Goal: Transaction & Acquisition: Purchase product/service

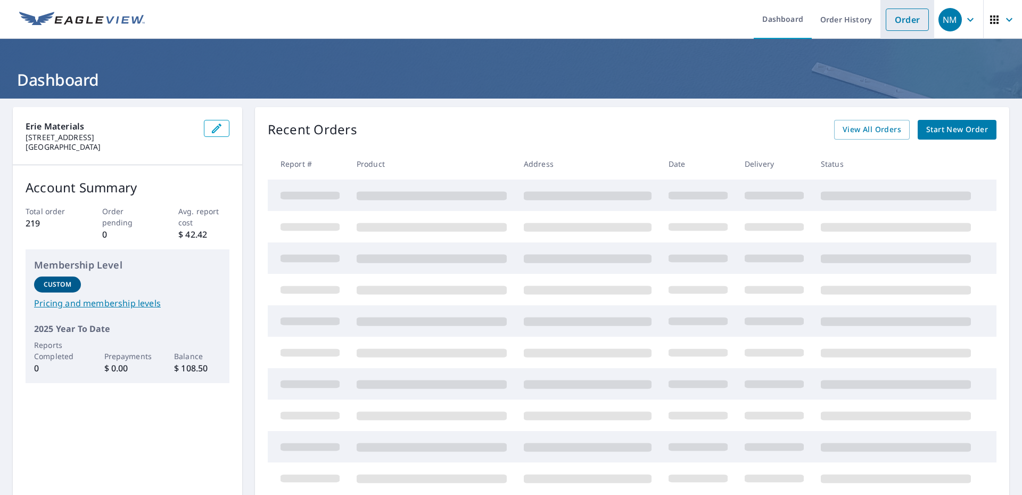
click at [896, 21] on link "Order" at bounding box center [907, 20] width 43 height 22
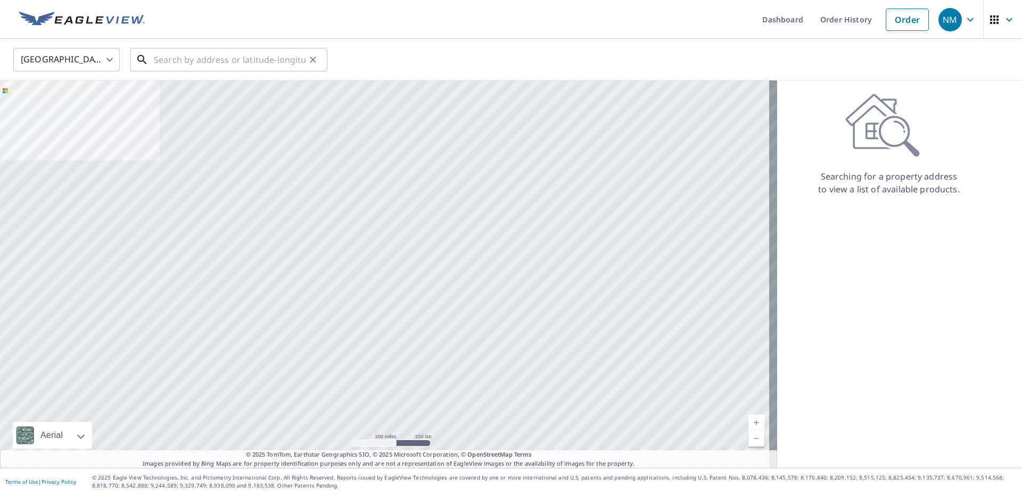
click at [220, 61] on input "text" at bounding box center [230, 60] width 152 height 30
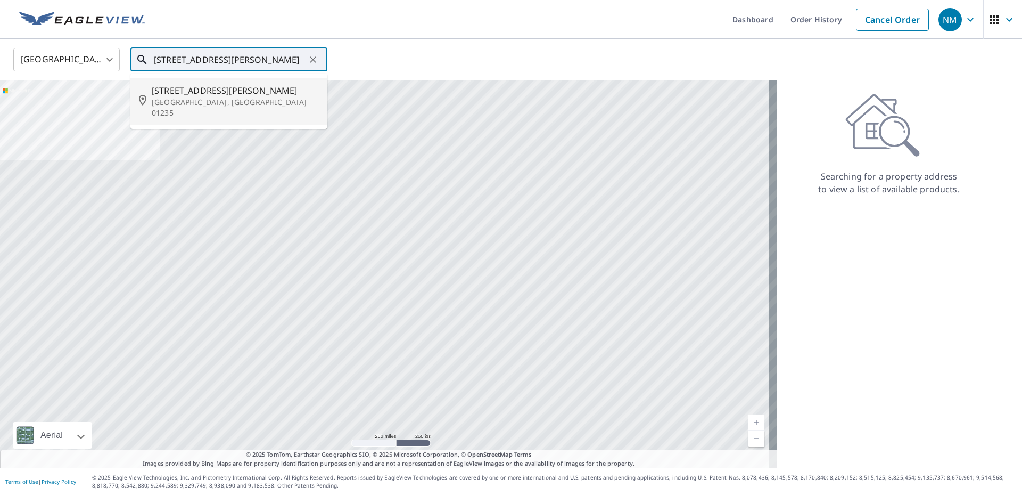
click at [189, 94] on span "[STREET_ADDRESS][PERSON_NAME]" at bounding box center [235, 90] width 167 height 13
type input "[STREET_ADDRESS][PERSON_NAME]"
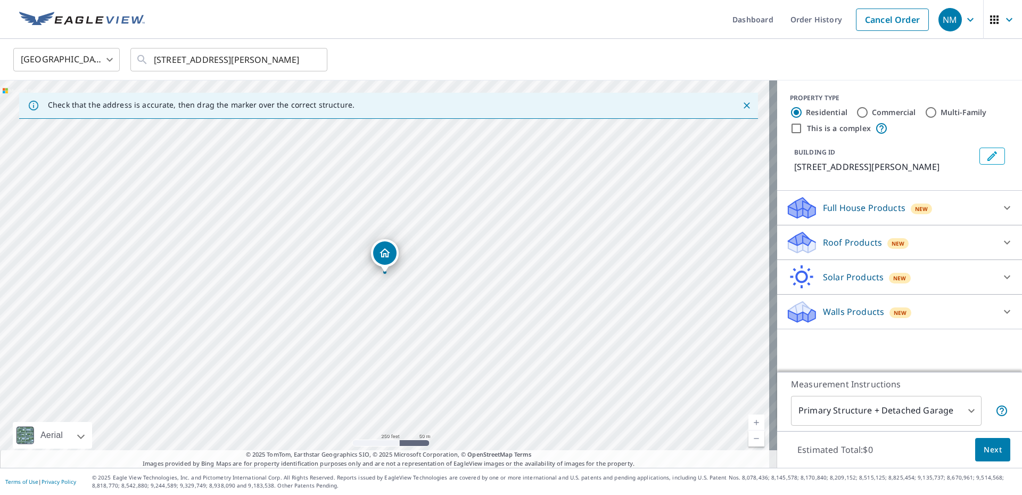
click at [842, 242] on p "Roof Products" at bounding box center [852, 242] width 59 height 13
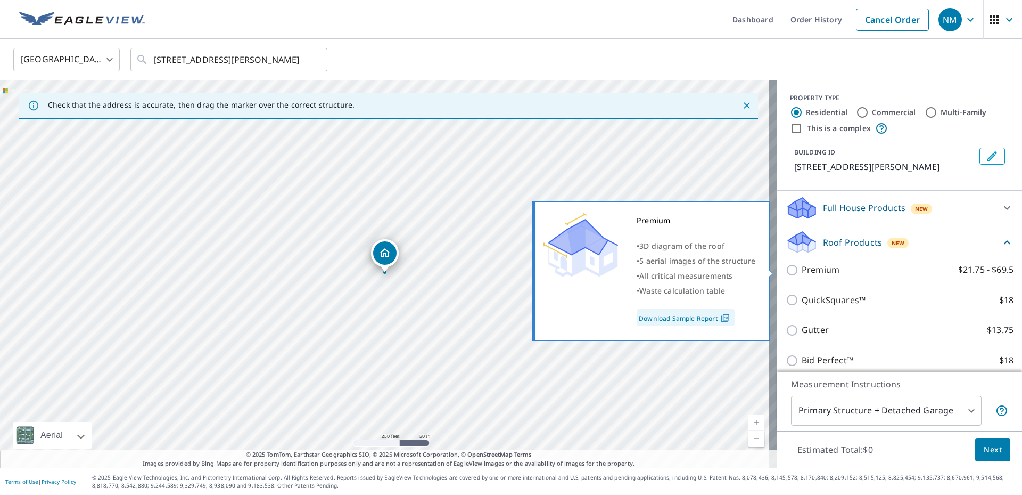
click at [802, 267] on p "Premium" at bounding box center [821, 269] width 38 height 13
click at [802, 267] on input "Premium $21.75 - $69.5" at bounding box center [794, 270] width 16 height 13
checkbox input "true"
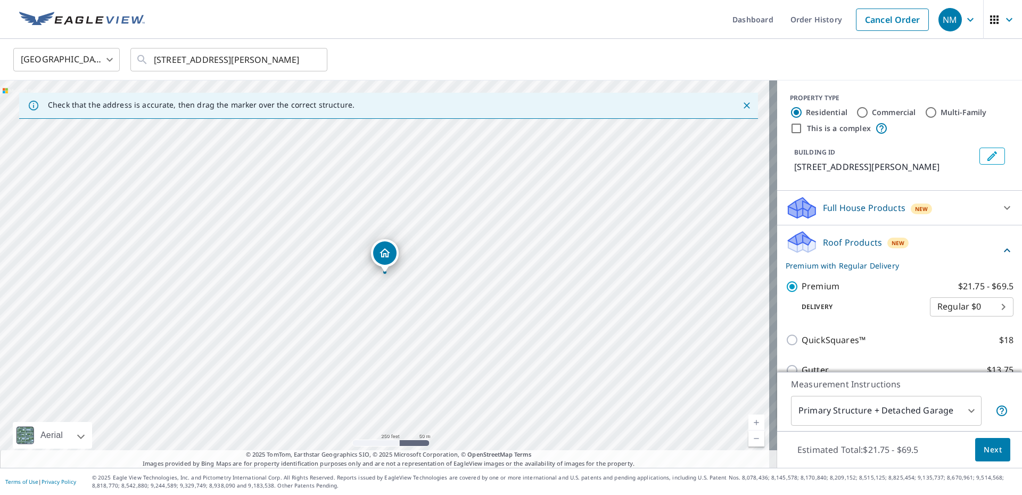
click at [984, 448] on span "Next" at bounding box center [993, 449] width 18 height 13
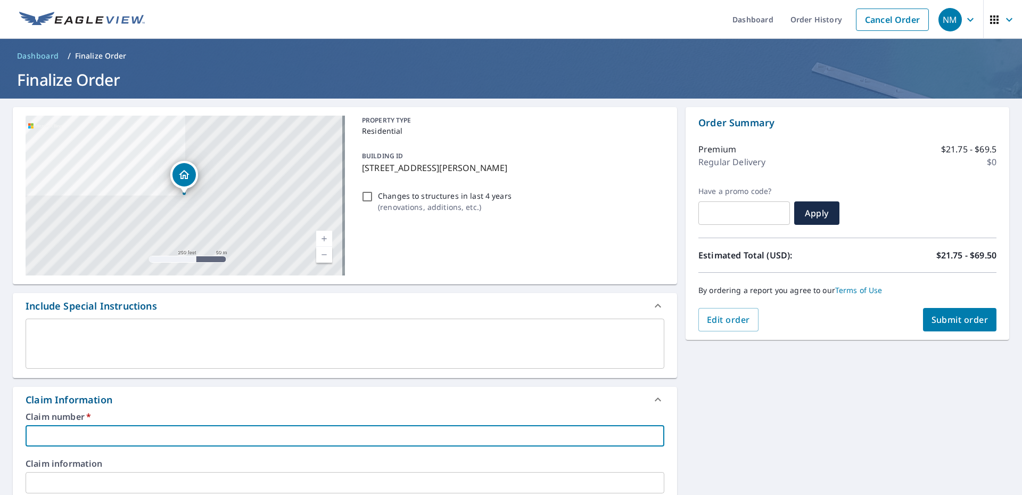
click at [192, 433] on input "text" at bounding box center [345, 435] width 639 height 21
type input "3"
checkbox input "true"
type input "36"
checkbox input "true"
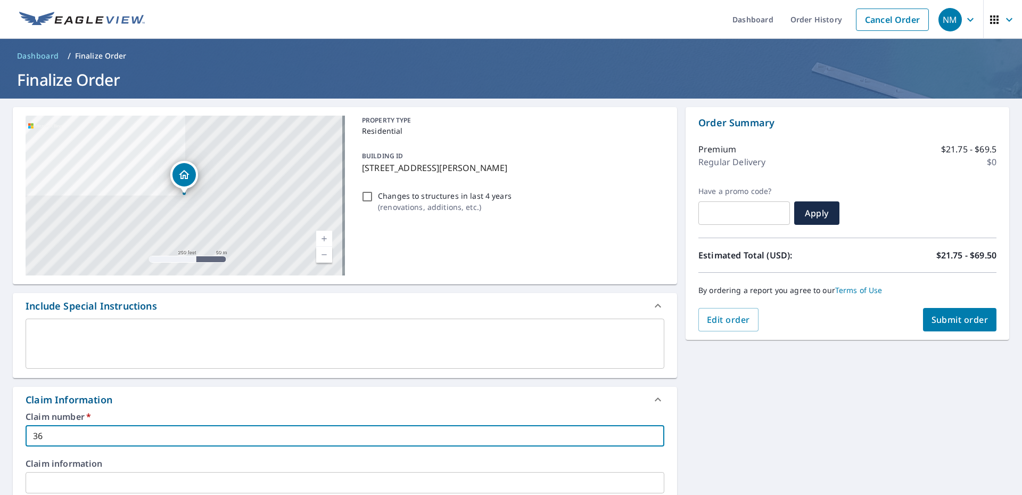
type input "360"
checkbox input "true"
type input "3602"
checkbox input "true"
type input "36024"
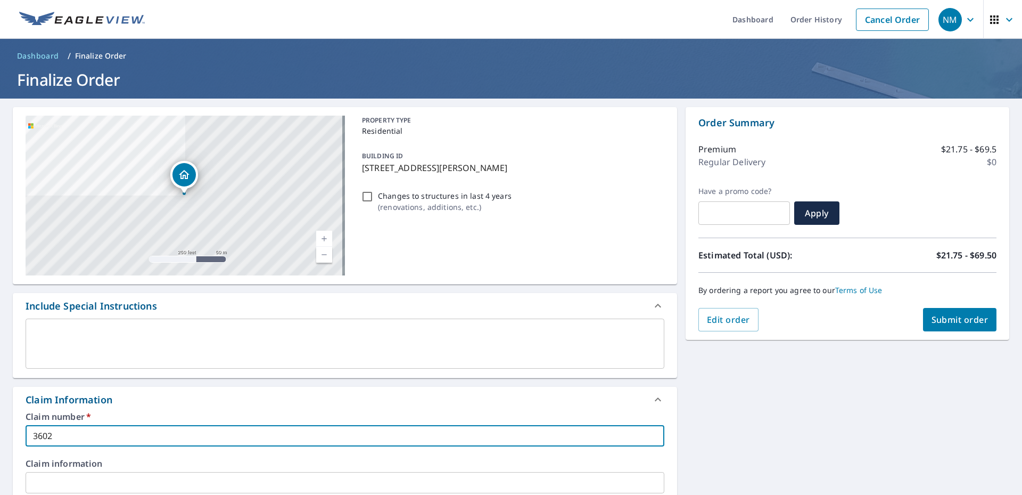
checkbox input "true"
type input "360247"
checkbox input "true"
type input "3602473"
checkbox input "true"
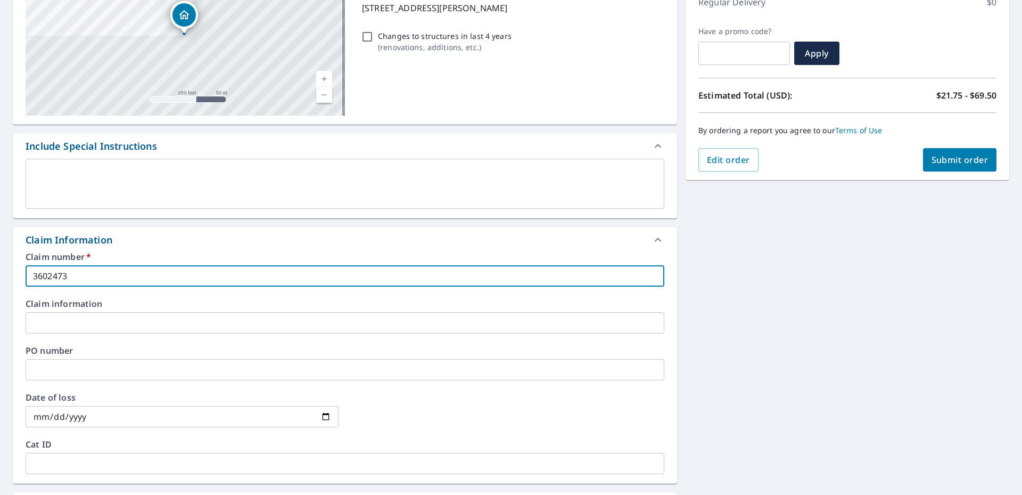
scroll to position [266, 0]
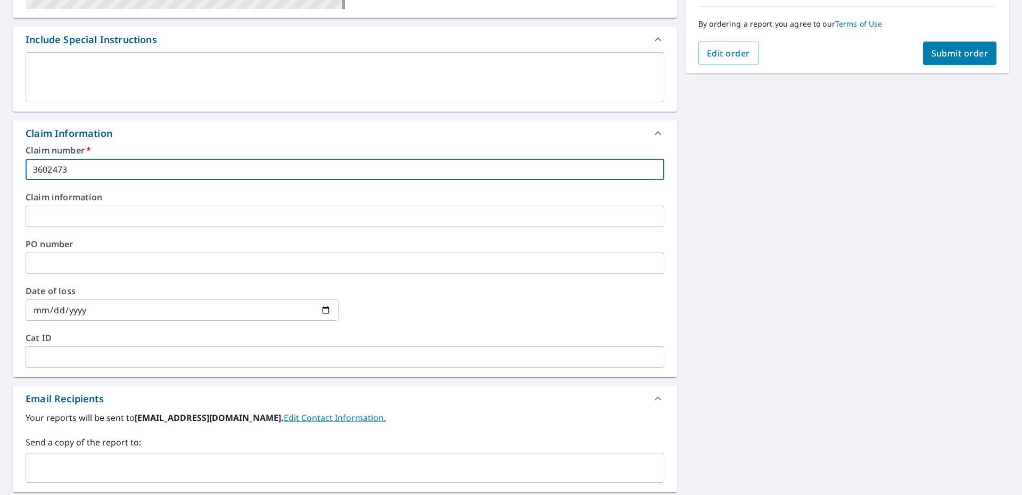
type input "3602473"
click at [105, 458] on input "text" at bounding box center [336, 467] width 613 height 20
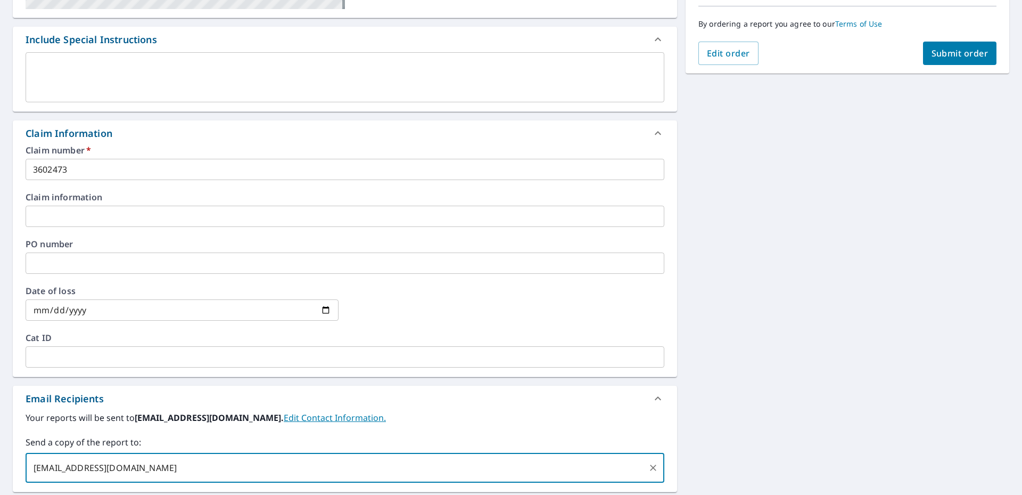
scroll to position [0, 0]
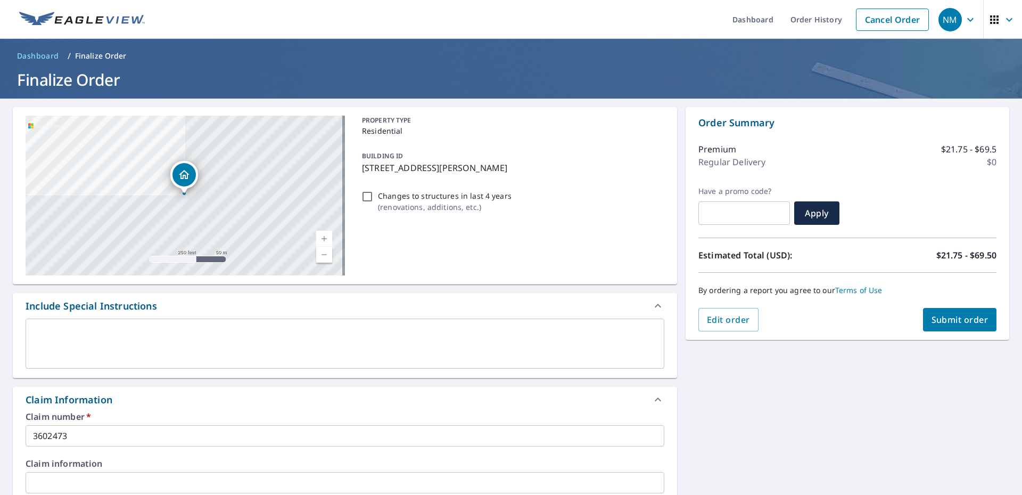
type input "[EMAIL_ADDRESS][DOMAIN_NAME]"
click at [952, 319] on span "Submit order" at bounding box center [960, 320] width 57 height 12
checkbox input "true"
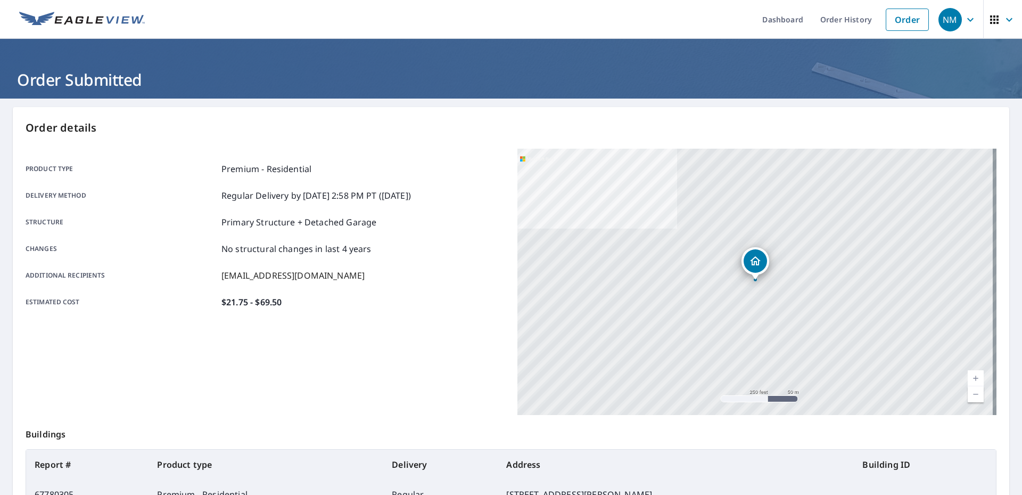
click at [964, 17] on icon "button" at bounding box center [970, 19] width 13 height 13
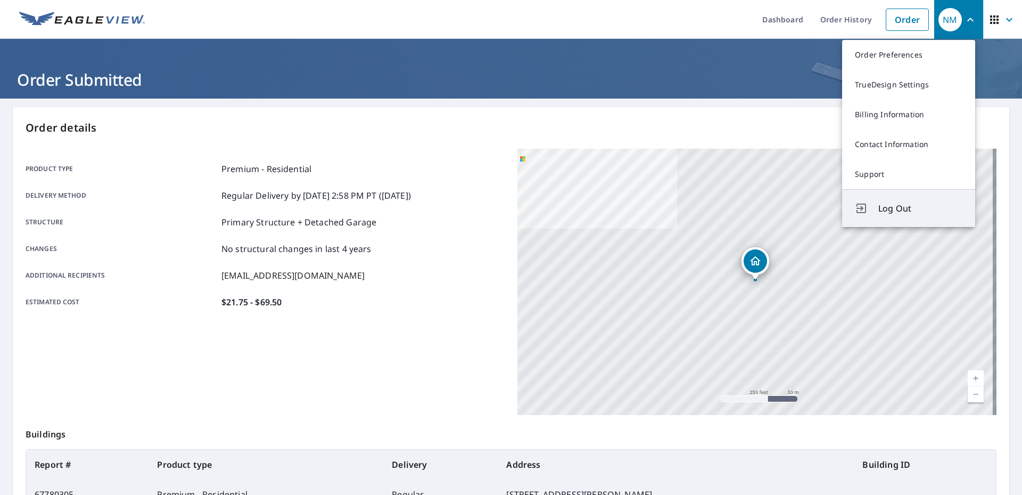
click at [896, 209] on span "Log Out" at bounding box center [921, 208] width 84 height 13
